Goal: Book appointment/travel/reservation

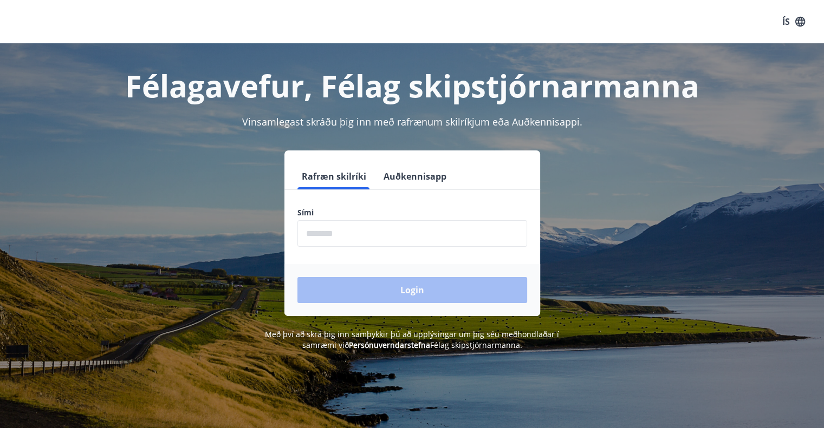
click at [345, 224] on input "phone" at bounding box center [412, 233] width 230 height 27
type input "********"
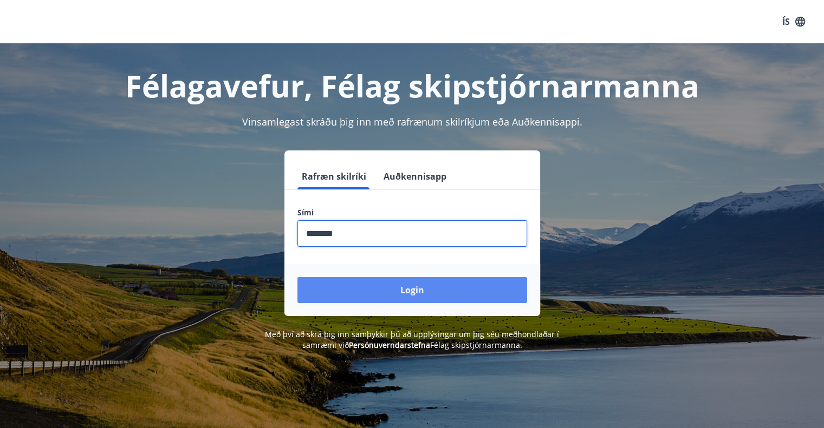
click at [384, 288] on button "Login" at bounding box center [412, 290] width 230 height 26
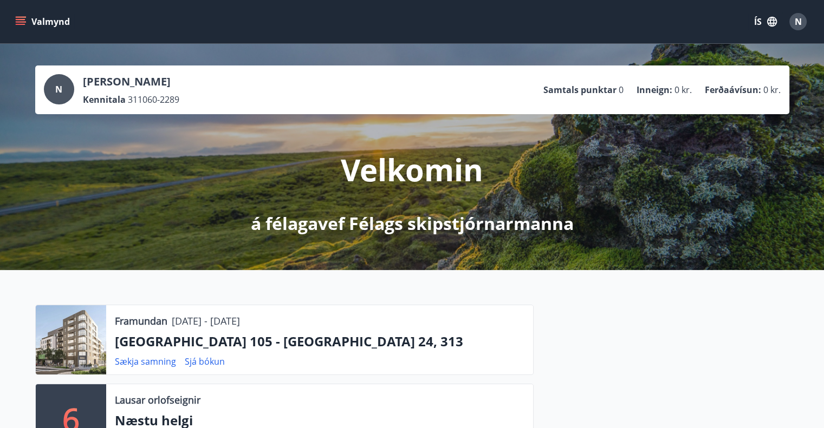
click at [22, 18] on icon "menu" at bounding box center [20, 21] width 11 height 11
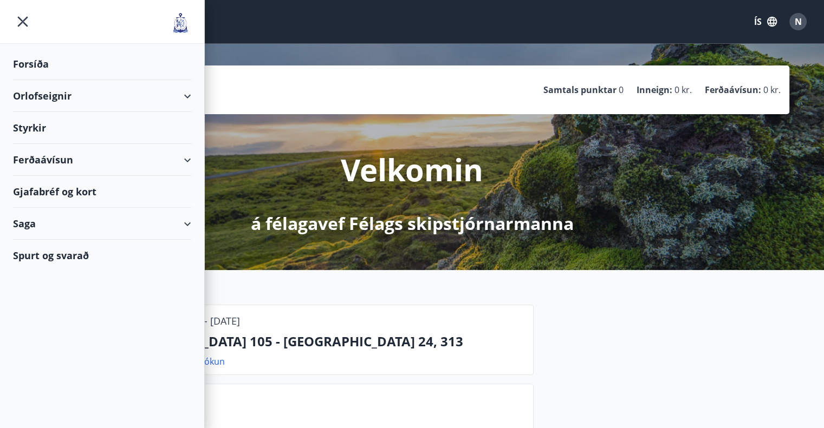
click at [41, 95] on div "Orlofseignir" at bounding box center [102, 96] width 178 height 32
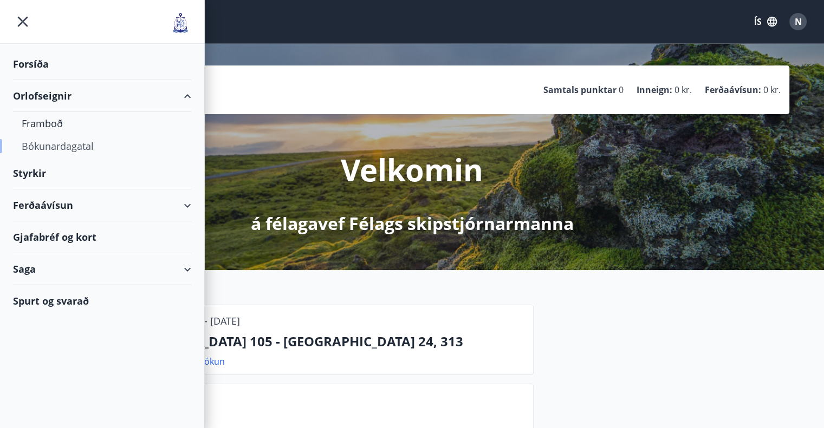
click at [65, 147] on div "Bókunardagatal" at bounding box center [102, 146] width 161 height 23
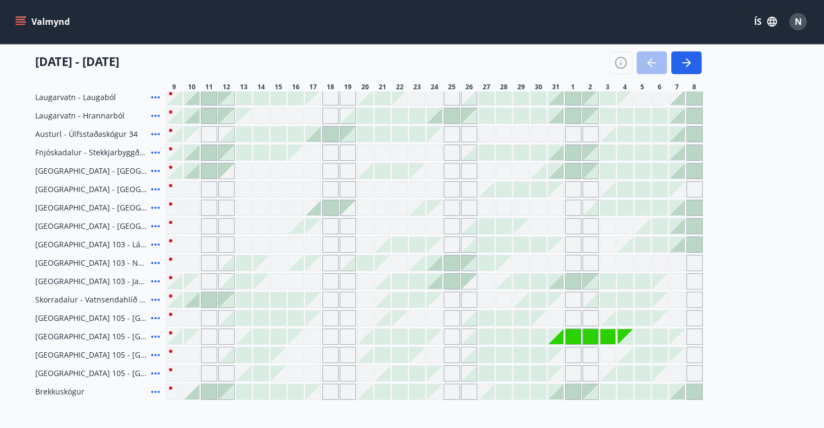
scroll to position [180, 0]
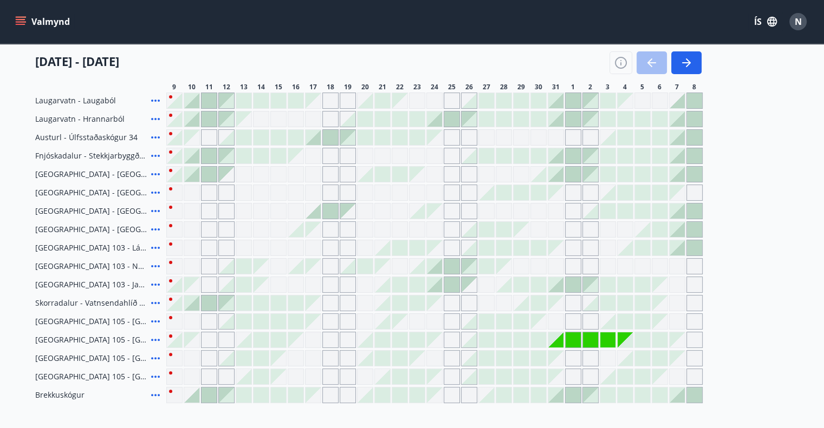
click at [382, 338] on div at bounding box center [382, 340] width 15 height 15
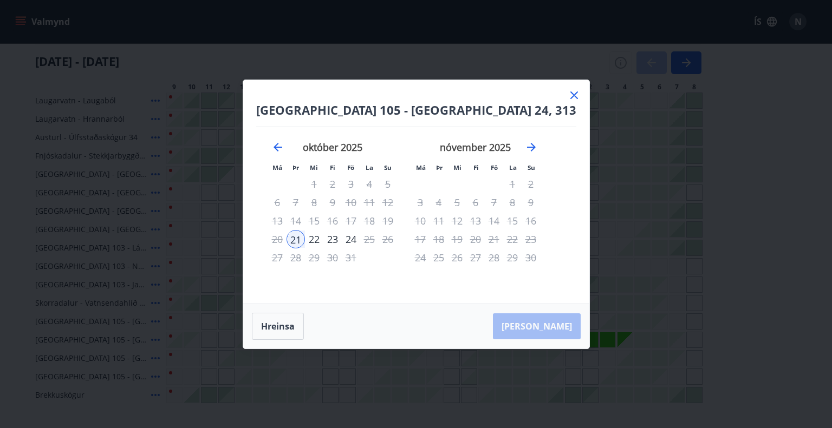
click at [568, 98] on icon at bounding box center [574, 95] width 13 height 13
click at [291, 326] on div at bounding box center [295, 321] width 15 height 15
click at [573, 95] on icon at bounding box center [574, 95] width 2 height 2
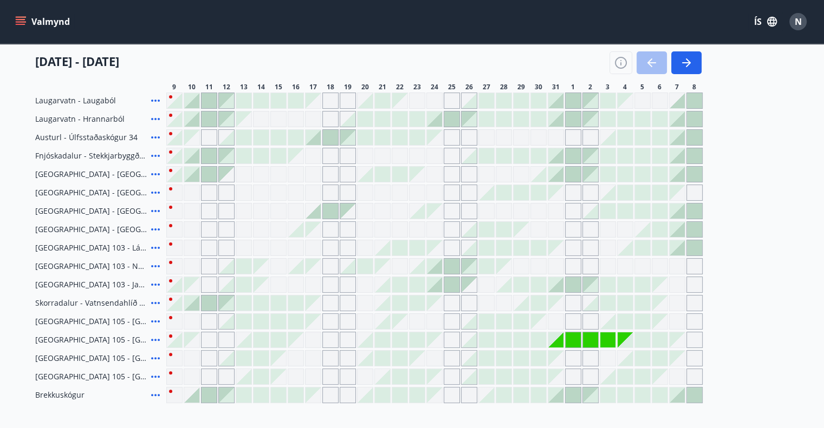
click at [381, 377] on div at bounding box center [382, 376] width 15 height 15
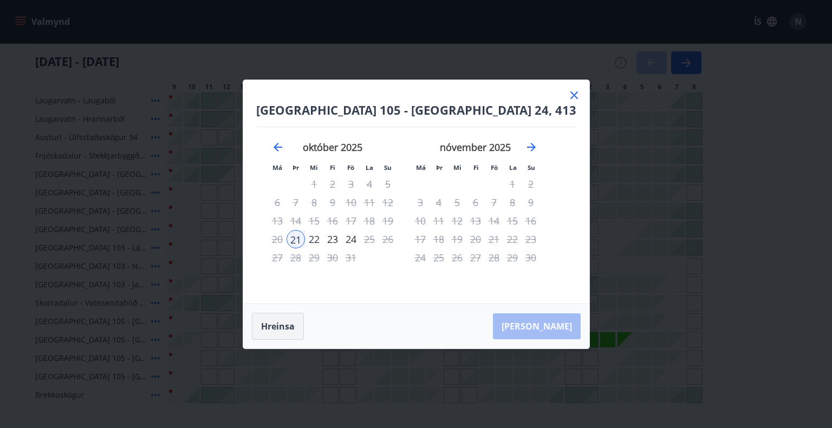
click at [290, 328] on button "Hreinsa" at bounding box center [278, 326] width 52 height 27
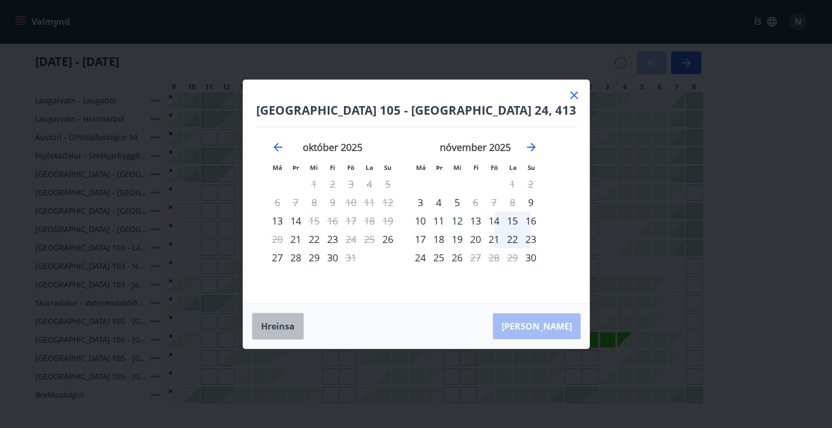
click at [297, 331] on button "Hreinsa" at bounding box center [278, 326] width 52 height 27
click at [568, 93] on icon at bounding box center [574, 95] width 13 height 13
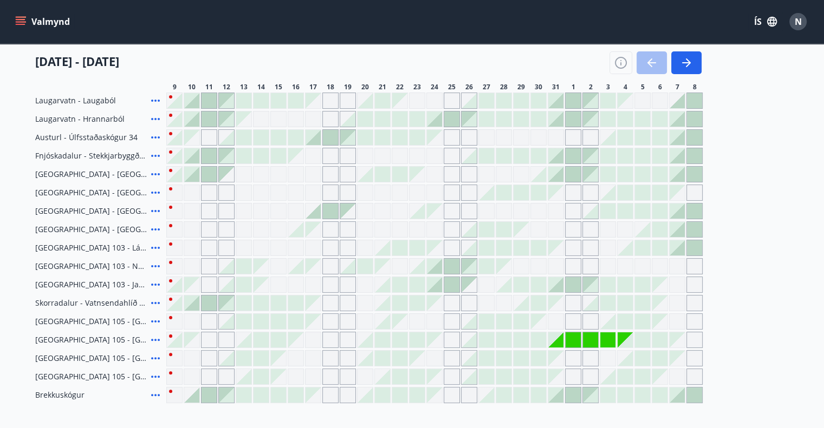
click at [561, 94] on div at bounding box center [555, 100] width 15 height 15
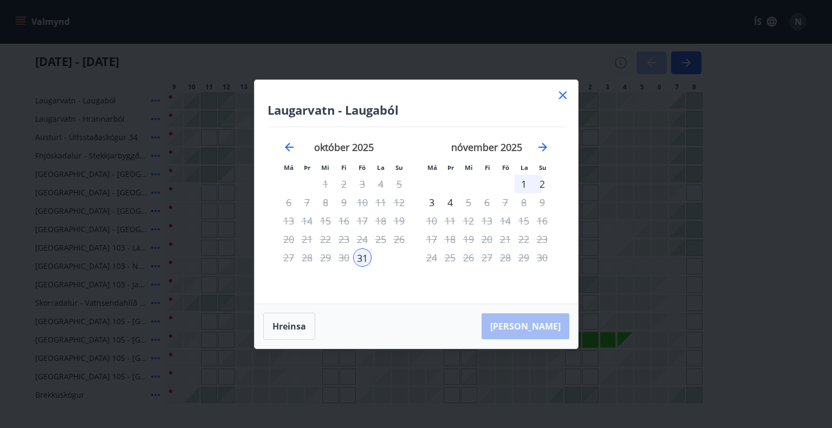
click at [564, 95] on icon at bounding box center [562, 95] width 13 height 13
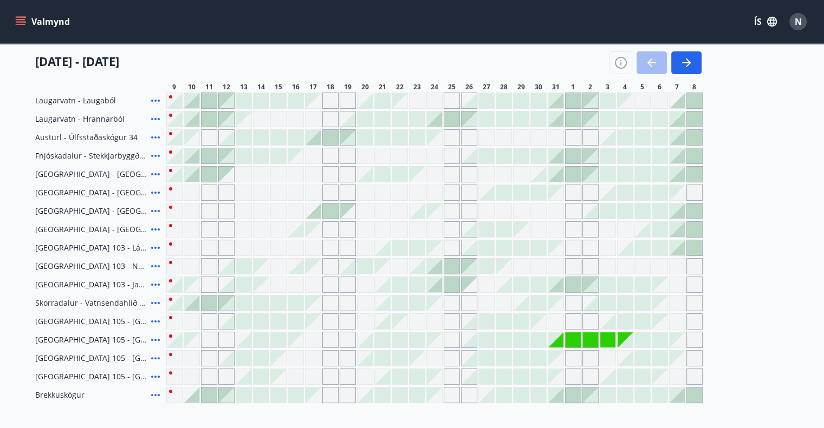
click at [384, 317] on div at bounding box center [382, 321] width 15 height 15
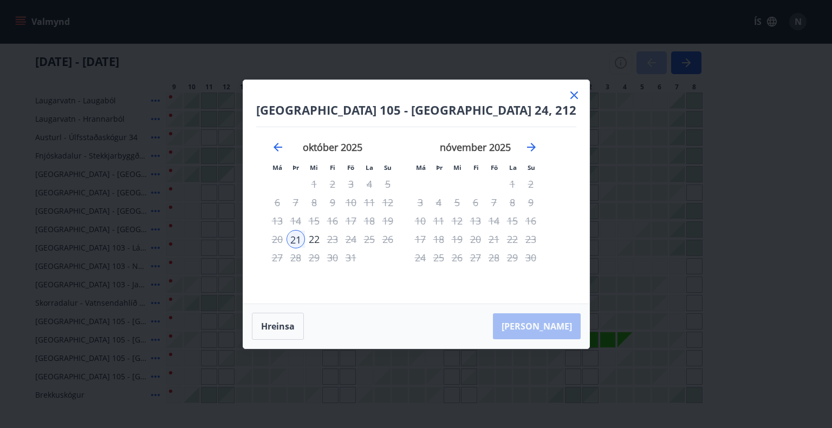
click at [573, 95] on icon at bounding box center [574, 95] width 2 height 2
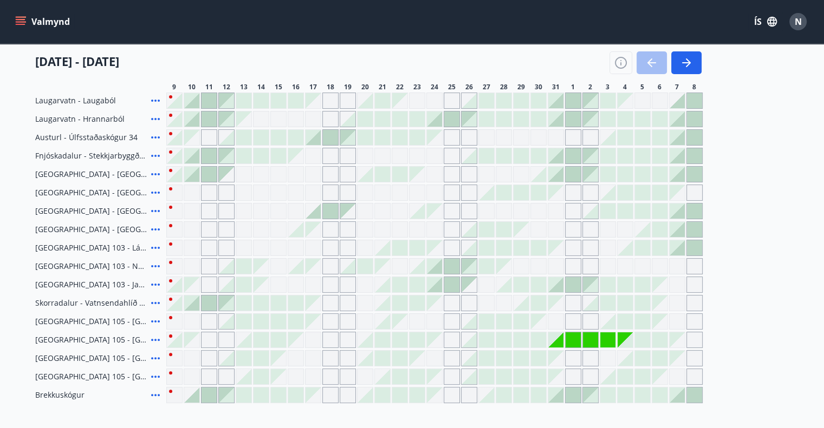
click at [383, 374] on div at bounding box center [382, 376] width 15 height 15
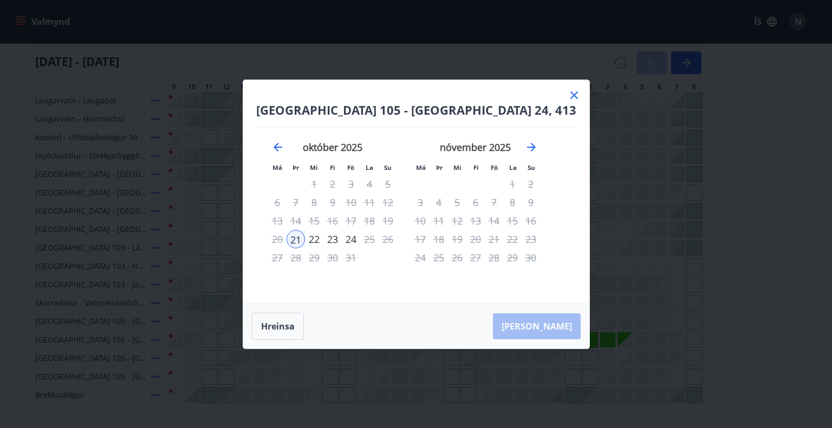
click at [573, 95] on icon at bounding box center [574, 95] width 2 height 2
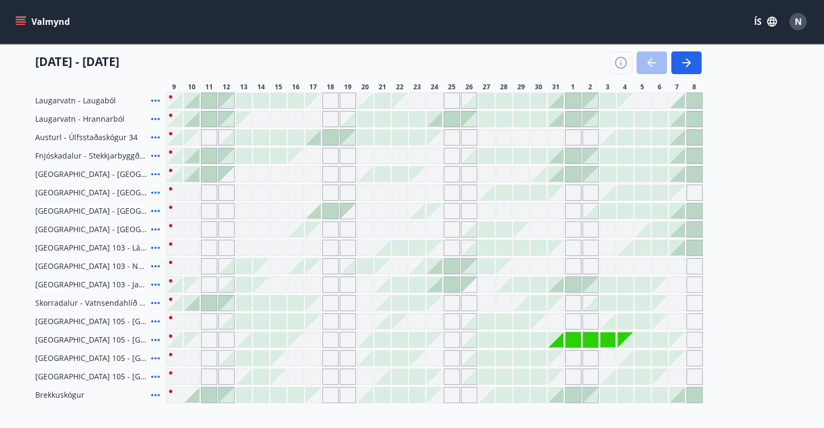
click at [385, 248] on div at bounding box center [382, 248] width 15 height 15
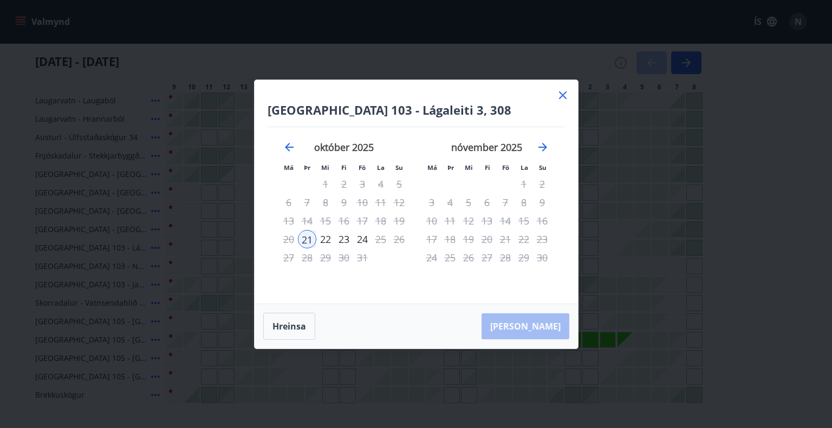
click at [563, 93] on icon at bounding box center [562, 95] width 13 height 13
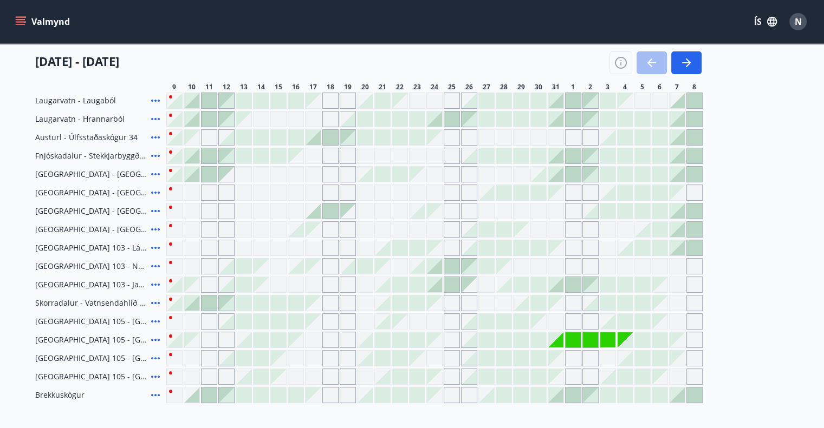
click at [381, 247] on div at bounding box center [382, 248] width 15 height 15
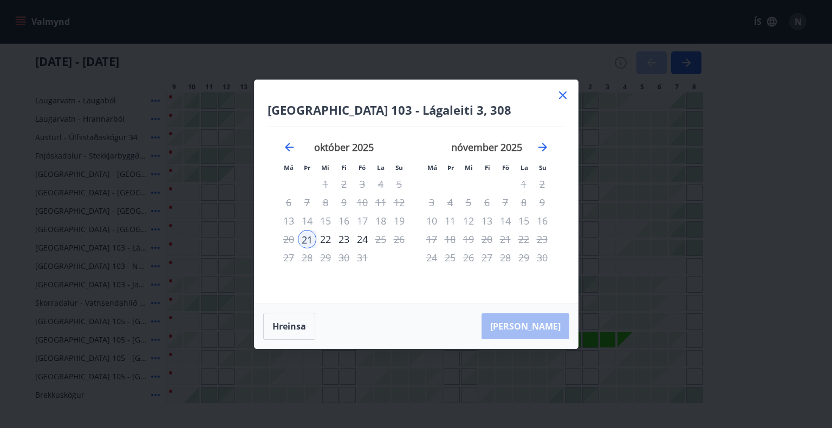
click at [563, 98] on icon at bounding box center [562, 95] width 13 height 13
click at [563, 98] on div at bounding box center [434, 101] width 536 height 16
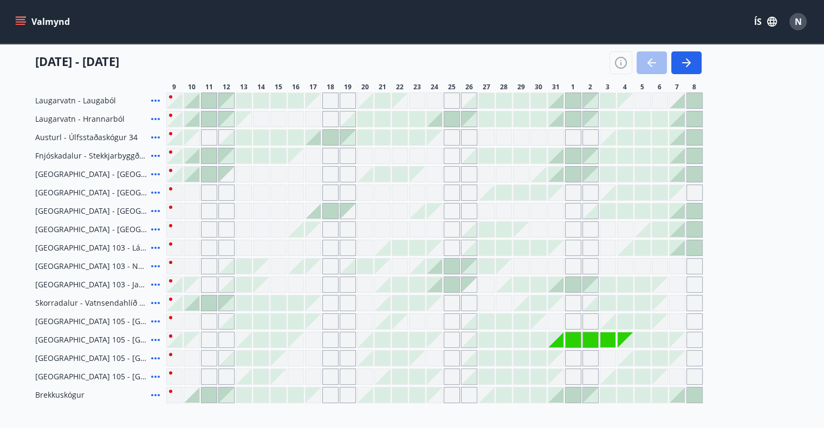
click at [381, 251] on div at bounding box center [382, 248] width 15 height 15
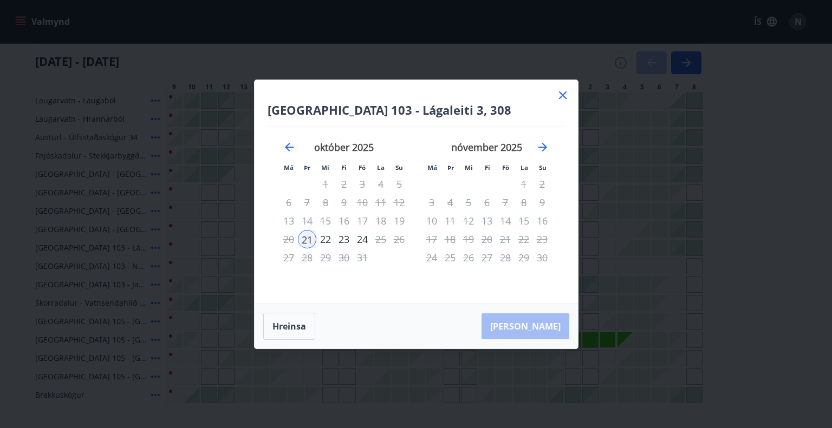
click at [562, 95] on icon at bounding box center [563, 95] width 2 height 2
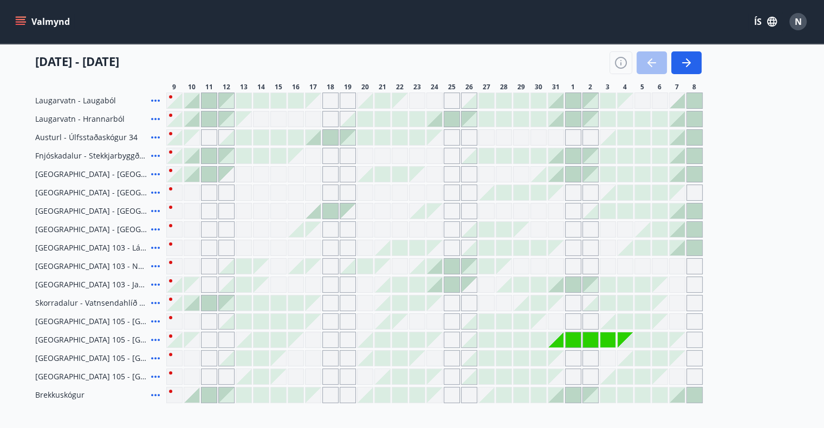
click at [419, 321] on div "Gráir dagar eru ekki bókanlegir" at bounding box center [417, 322] width 16 height 16
click at [421, 267] on div at bounding box center [417, 266] width 15 height 15
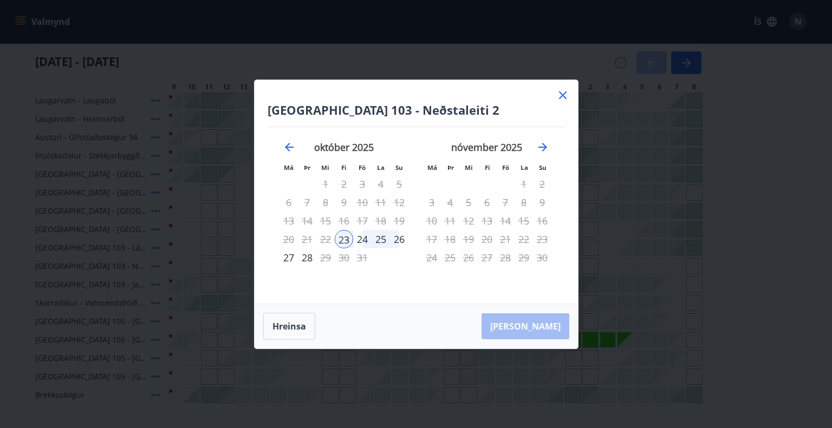
click at [362, 238] on div "24" at bounding box center [362, 239] width 18 height 18
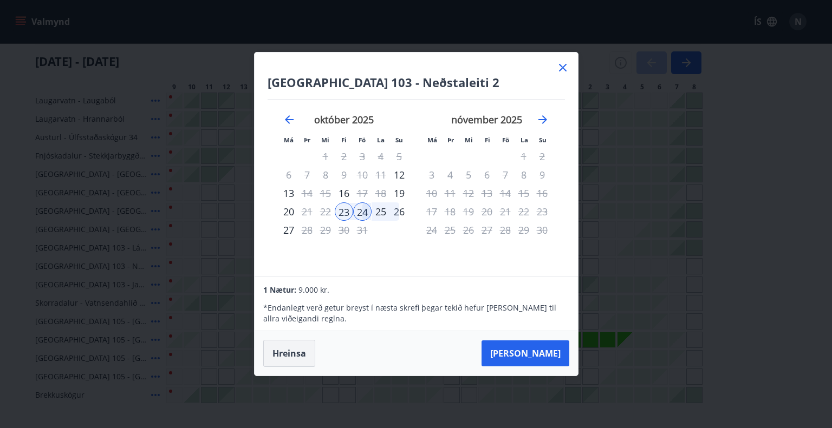
click at [294, 350] on button "Hreinsa" at bounding box center [289, 353] width 52 height 27
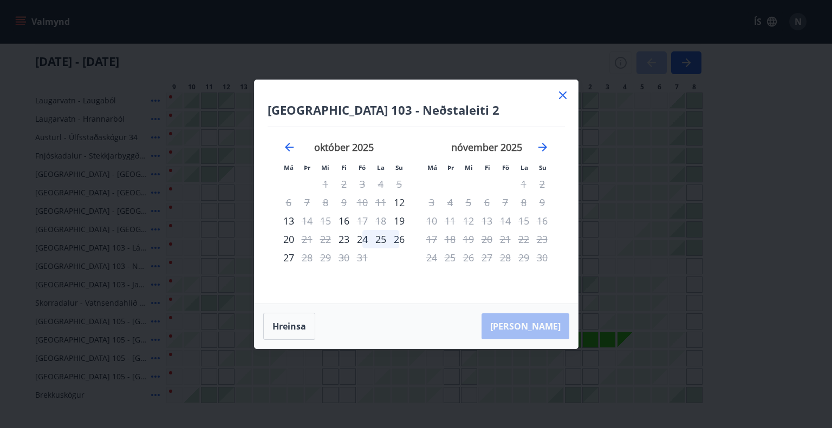
click at [361, 239] on div "24" at bounding box center [362, 239] width 18 height 18
click at [289, 256] on div "27" at bounding box center [289, 258] width 18 height 18
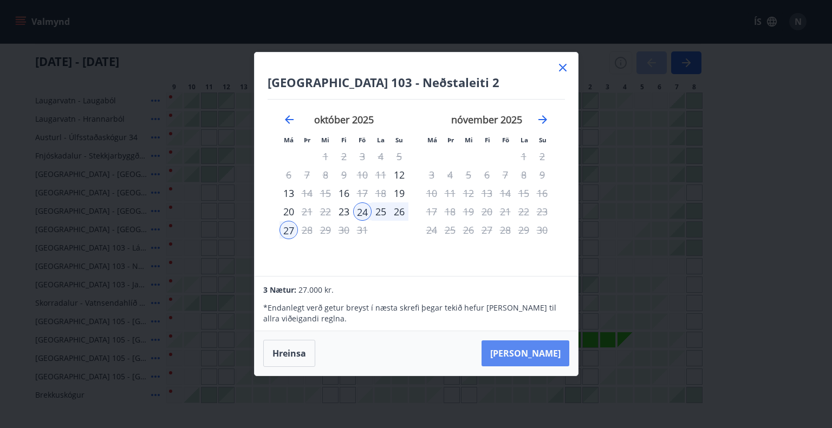
click at [547, 358] on button "[PERSON_NAME]" at bounding box center [526, 354] width 88 height 26
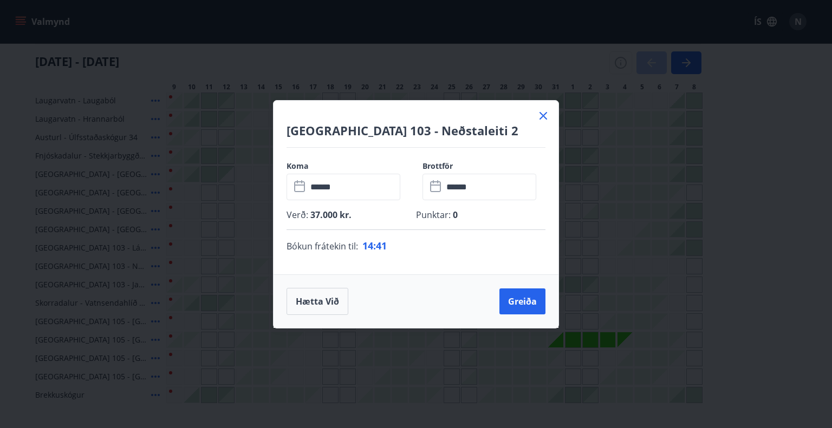
click at [546, 115] on icon at bounding box center [543, 115] width 13 height 13
